Goal: Information Seeking & Learning: Learn about a topic

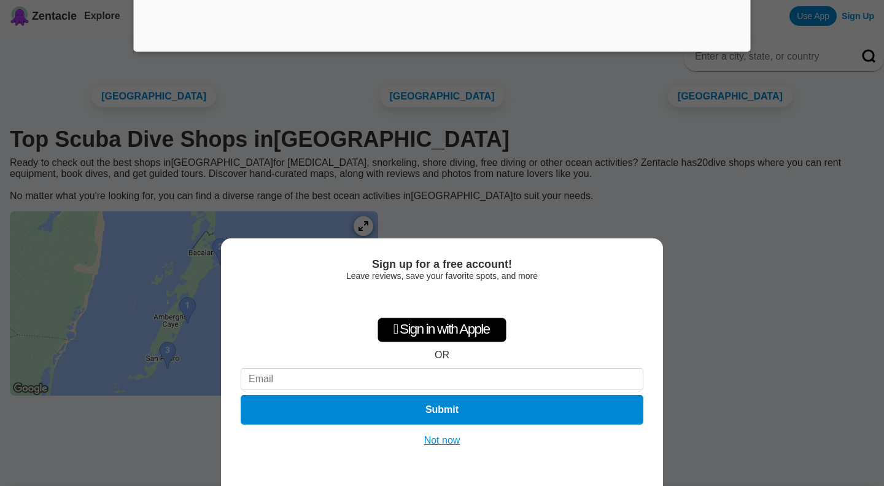
click at [443, 441] on button "Not now" at bounding box center [443, 440] width 44 height 12
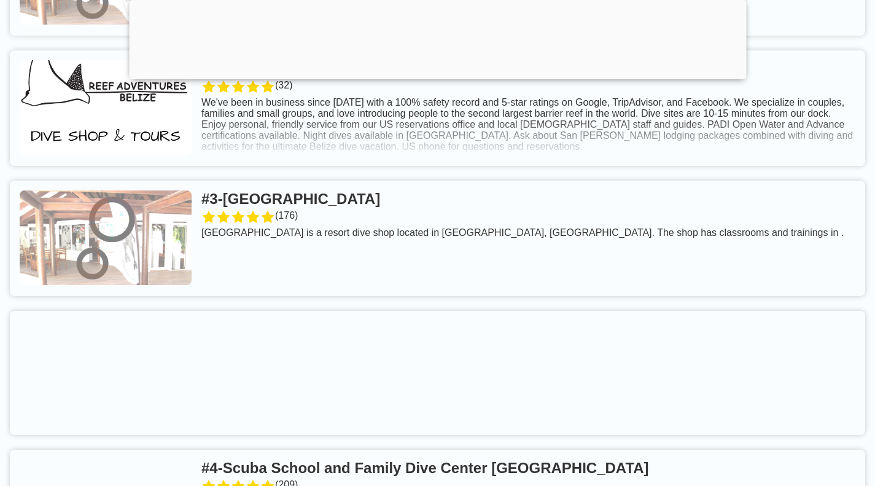
scroll to position [662, 0]
click at [762, 166] on link at bounding box center [437, 107] width 855 height 115
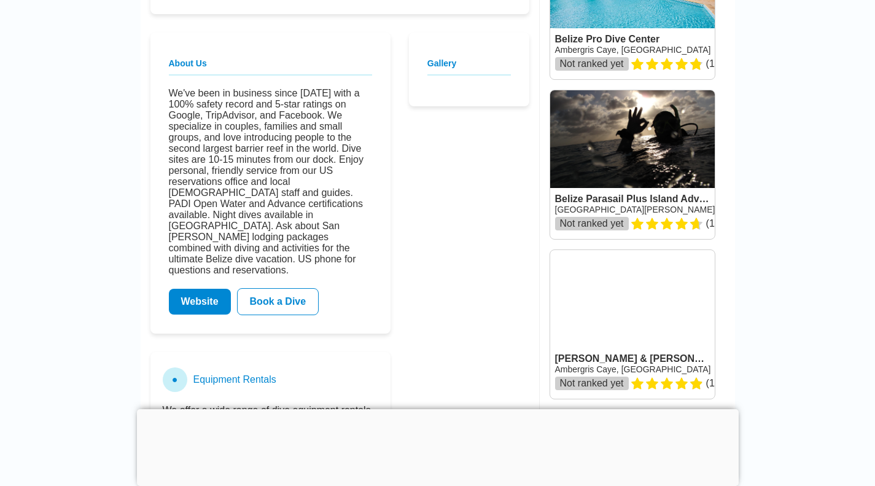
scroll to position [380, 0]
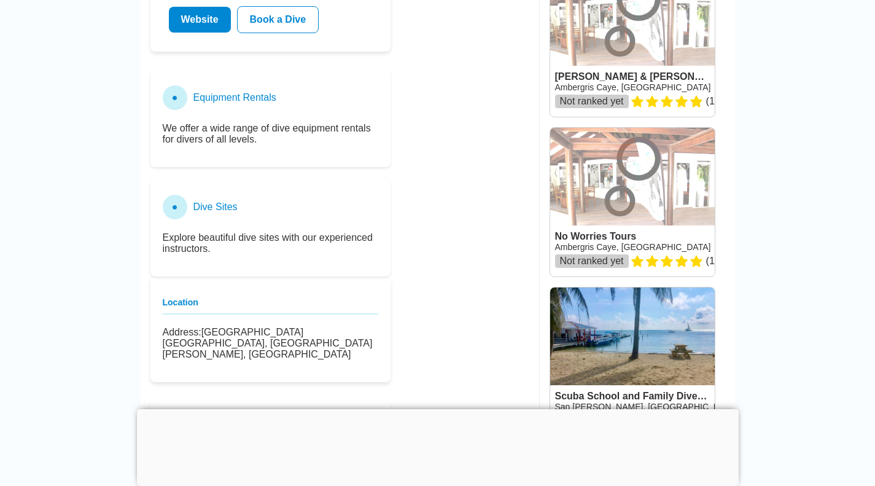
scroll to position [662, 0]
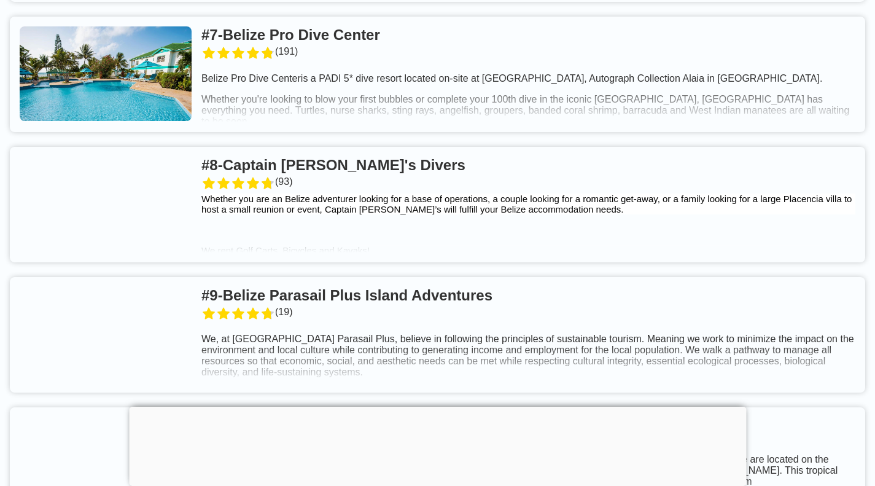
scroll to position [1393, 0]
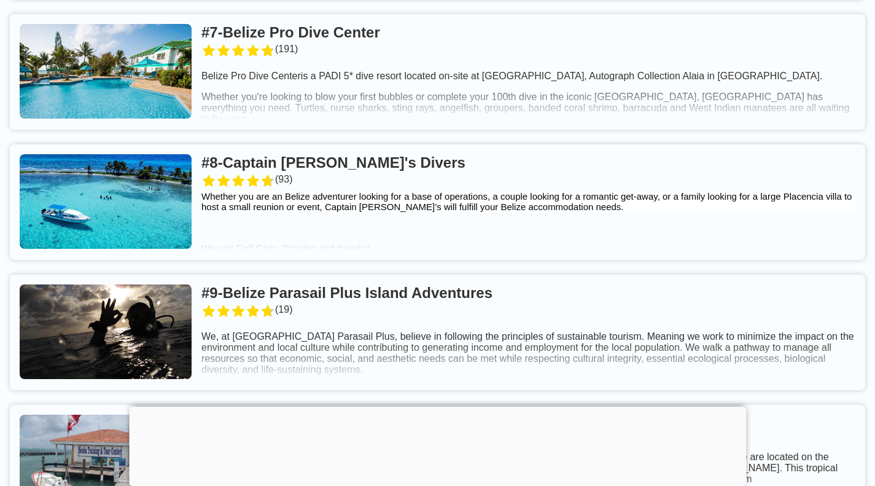
click at [789, 356] on link at bounding box center [437, 331] width 855 height 115
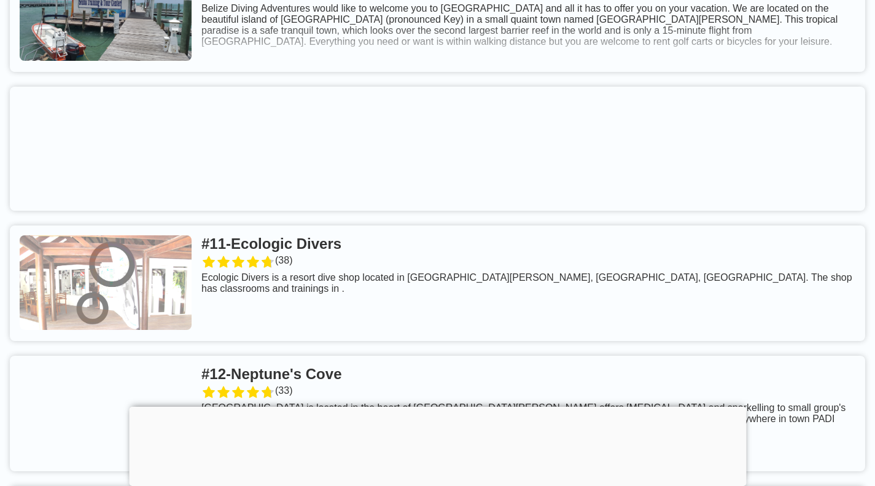
scroll to position [1841, 0]
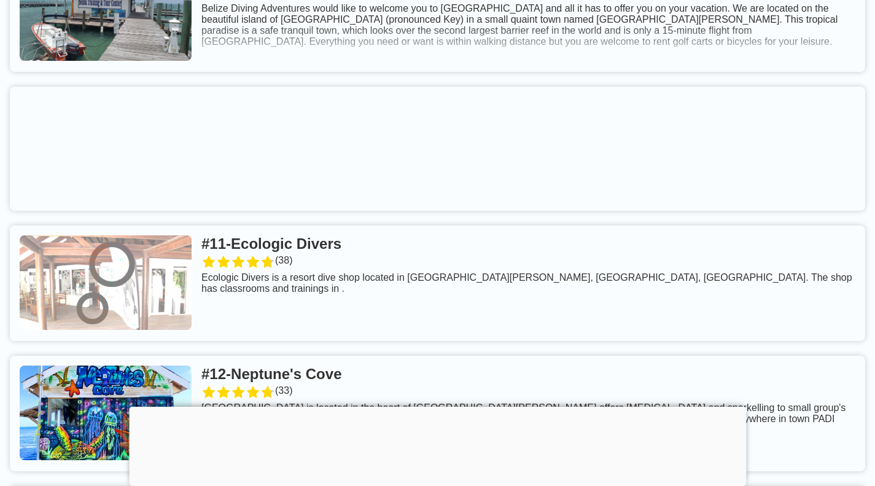
click at [762, 65] on link at bounding box center [437, 13] width 855 height 115
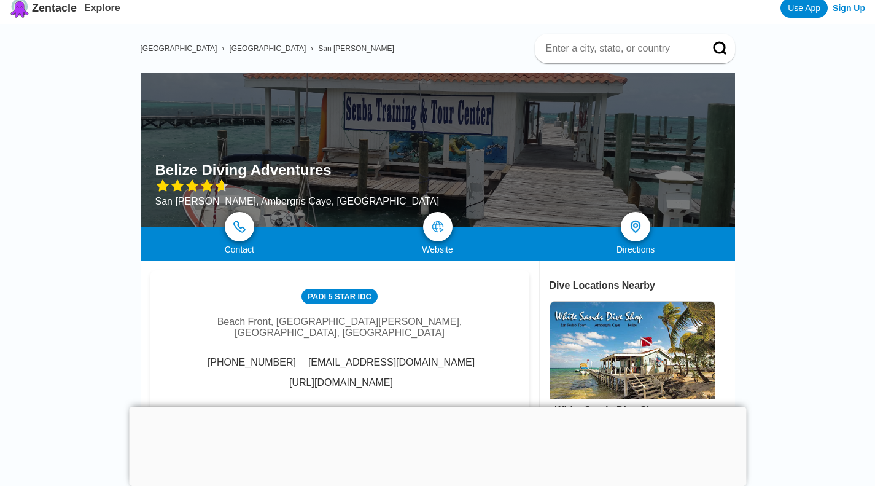
scroll to position [7, 0]
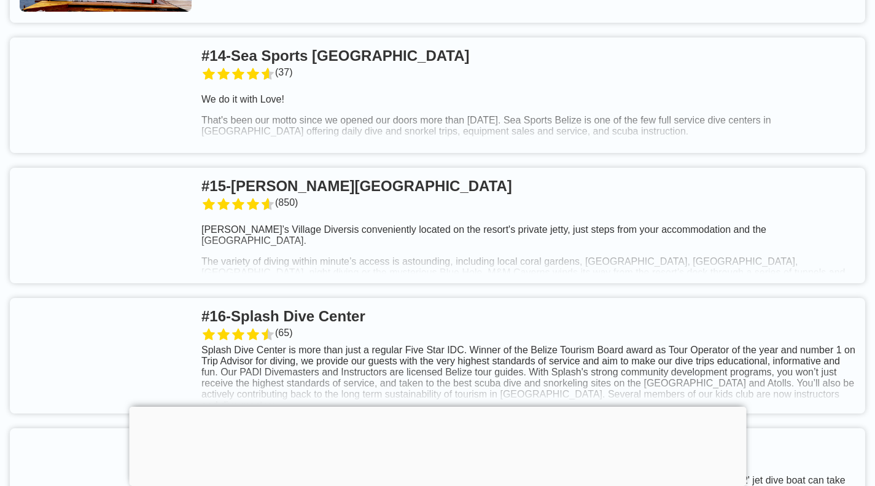
scroll to position [2438, 0]
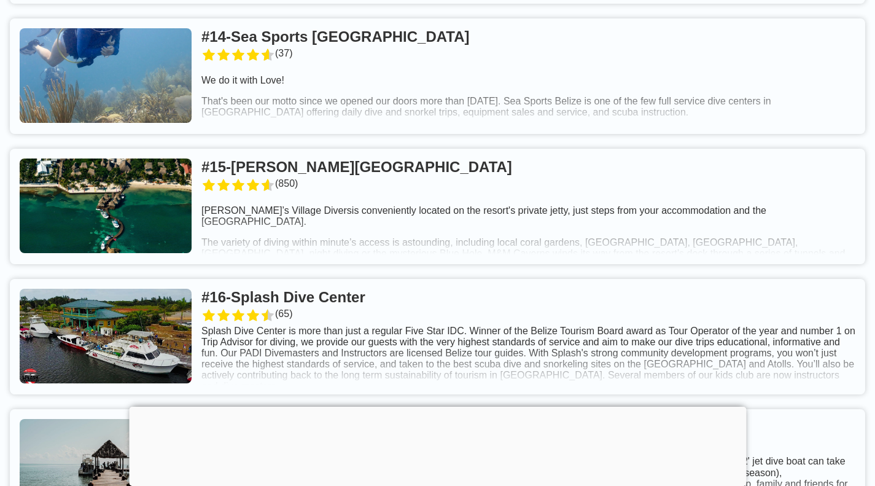
click at [778, 133] on link at bounding box center [437, 75] width 855 height 115
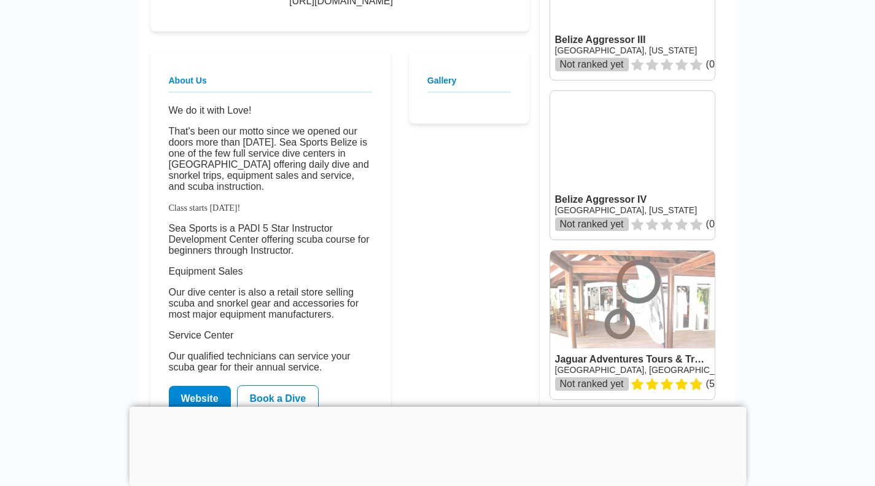
scroll to position [374, 0]
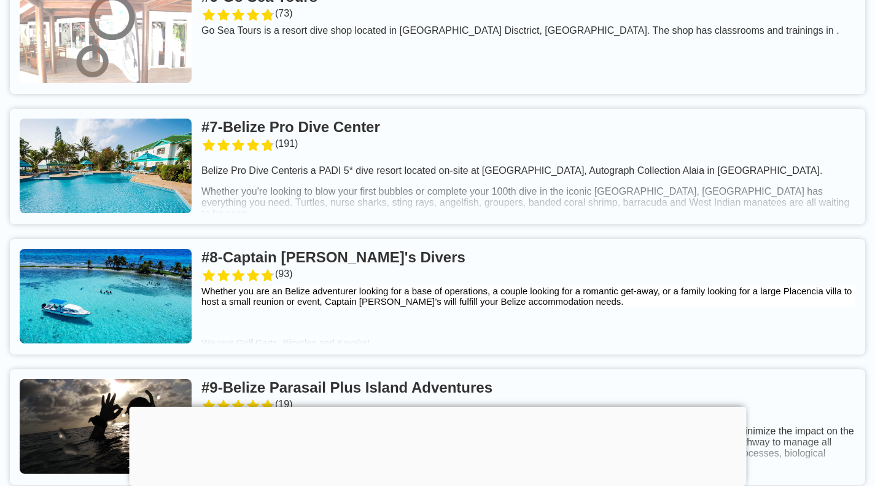
scroll to position [1298, 0]
click at [768, 219] on link at bounding box center [437, 166] width 855 height 115
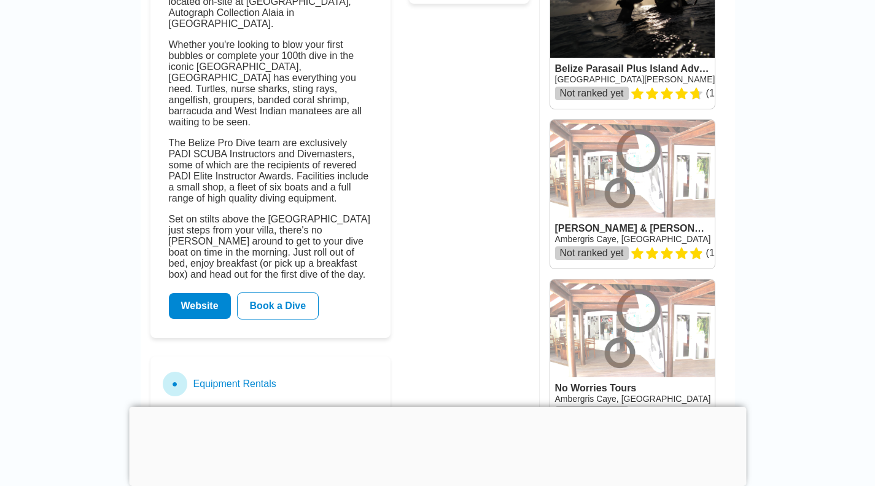
scroll to position [521, 0]
